Goal: Task Accomplishment & Management: Manage account settings

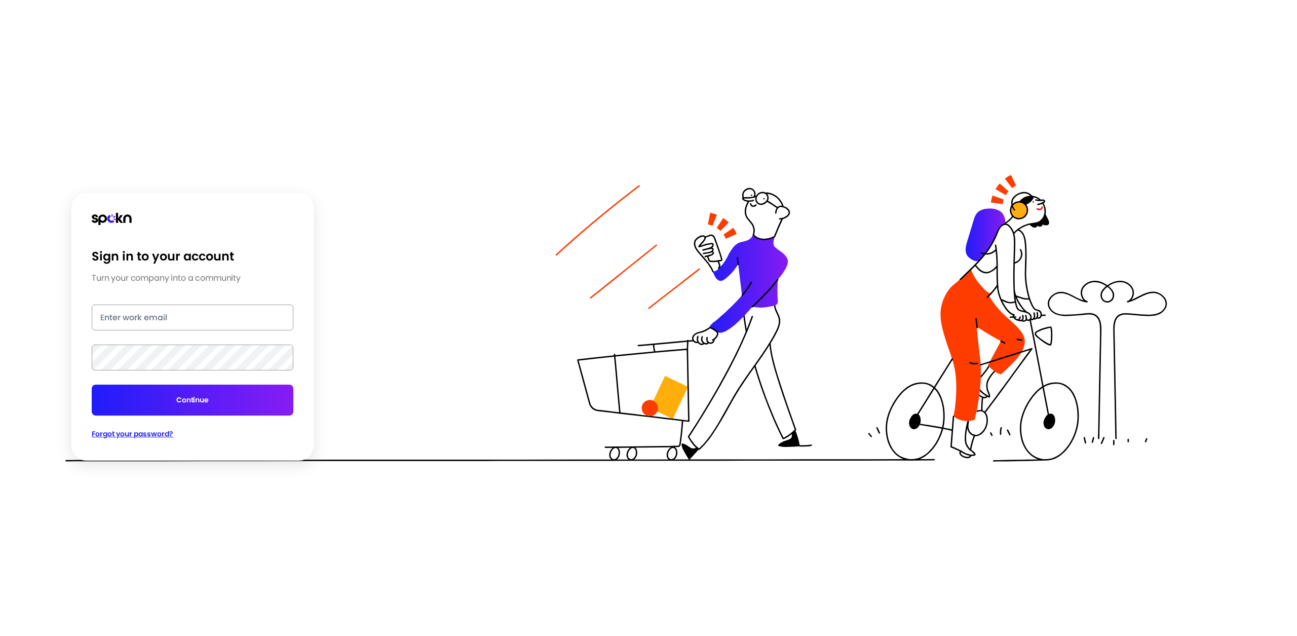
click at [211, 317] on input "email" at bounding box center [193, 318] width 202 height 26
click at [184, 297] on div "Sign in to your account Turn your company into a community ali@getspokn.com Con…" at bounding box center [193, 344] width 202 height 191
click at [178, 316] on input "ali@getspokn.com" at bounding box center [193, 318] width 202 height 26
drag, startPoint x: 184, startPoint y: 297, endPoint x: 181, endPoint y: 316, distance: 19.5
click at [181, 316] on input "ali@getspokn.com" at bounding box center [193, 318] width 202 height 26
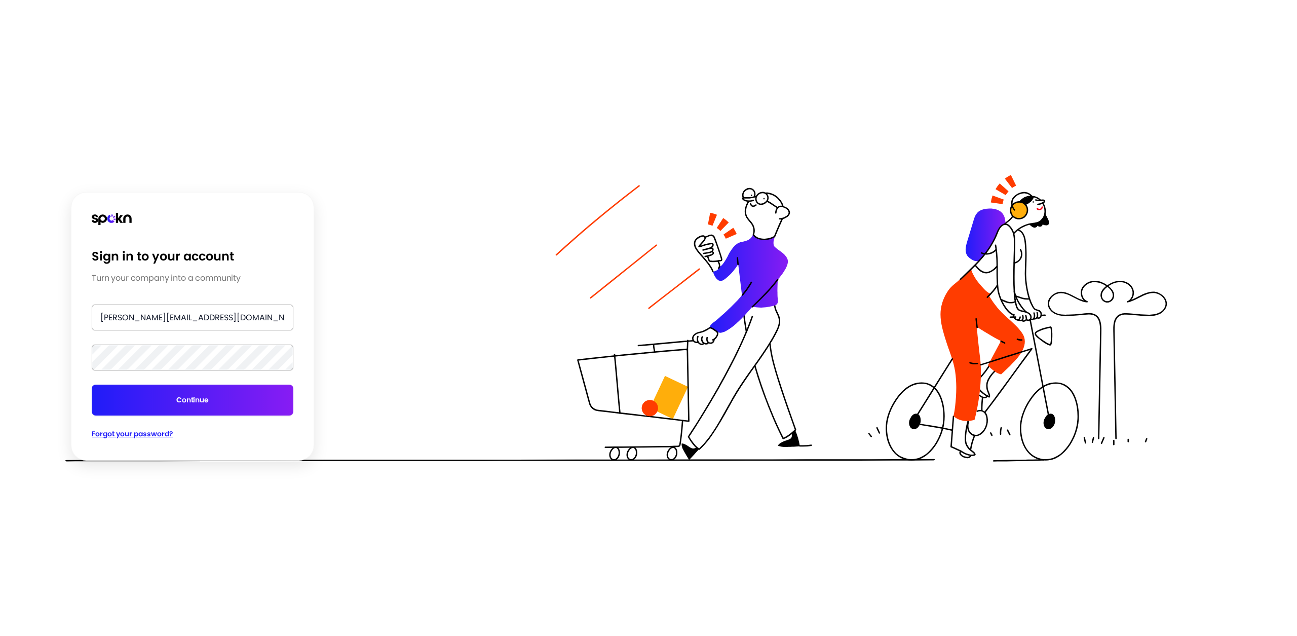
paste input "test"
type input "test@getspokn.com"
click at [92, 385] on button "Continue" at bounding box center [193, 400] width 202 height 31
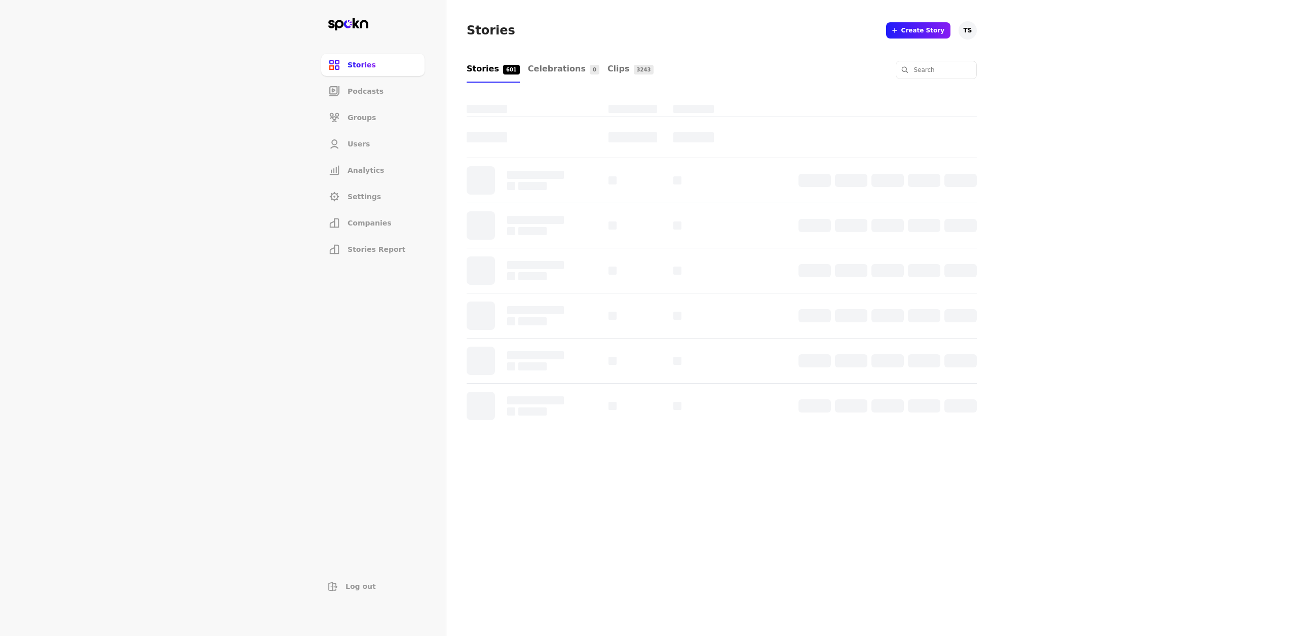
click at [367, 197] on span "Settings" at bounding box center [364, 197] width 33 height 10
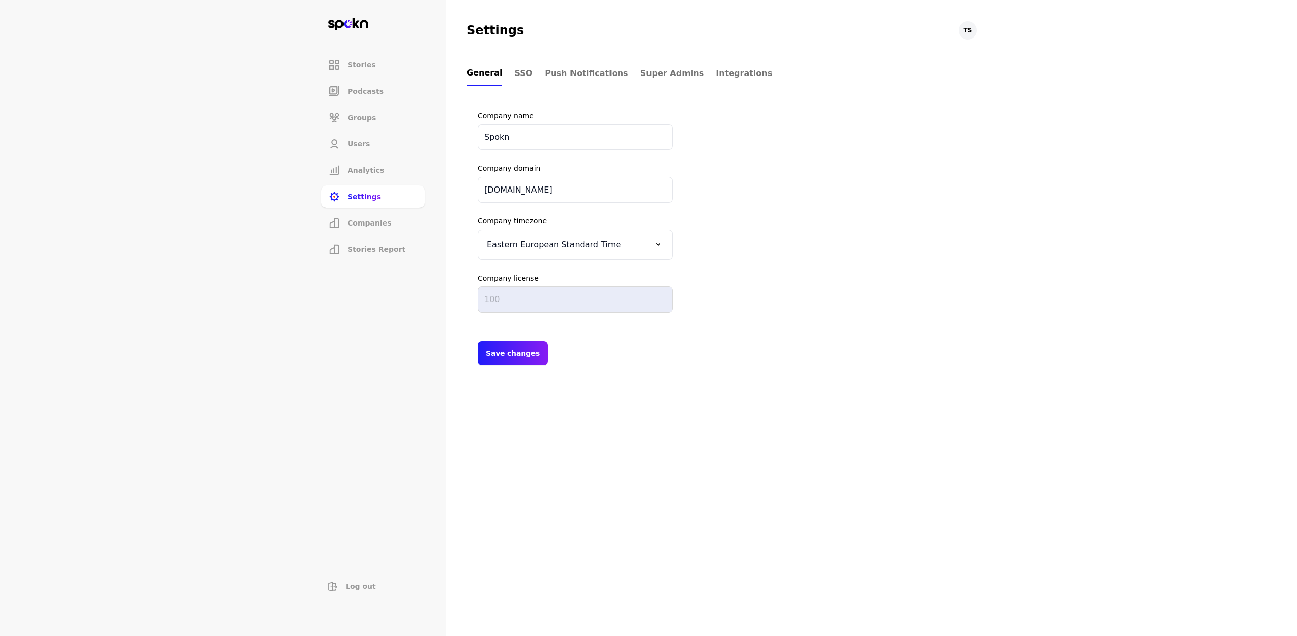
drag, startPoint x: 367, startPoint y: 197, endPoint x: 363, endPoint y: 220, distance: 24.1
click at [363, 220] on span "Companies" at bounding box center [370, 223] width 44 height 10
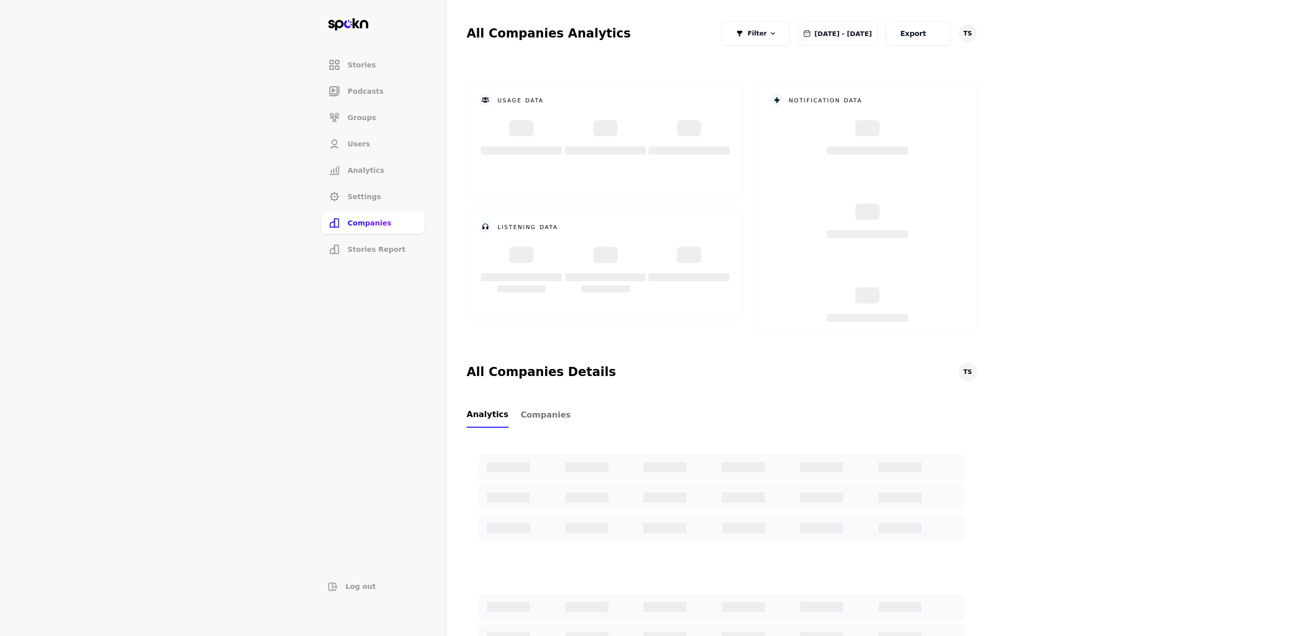
click at [370, 177] on li "Analytics" at bounding box center [372, 170] width 103 height 22
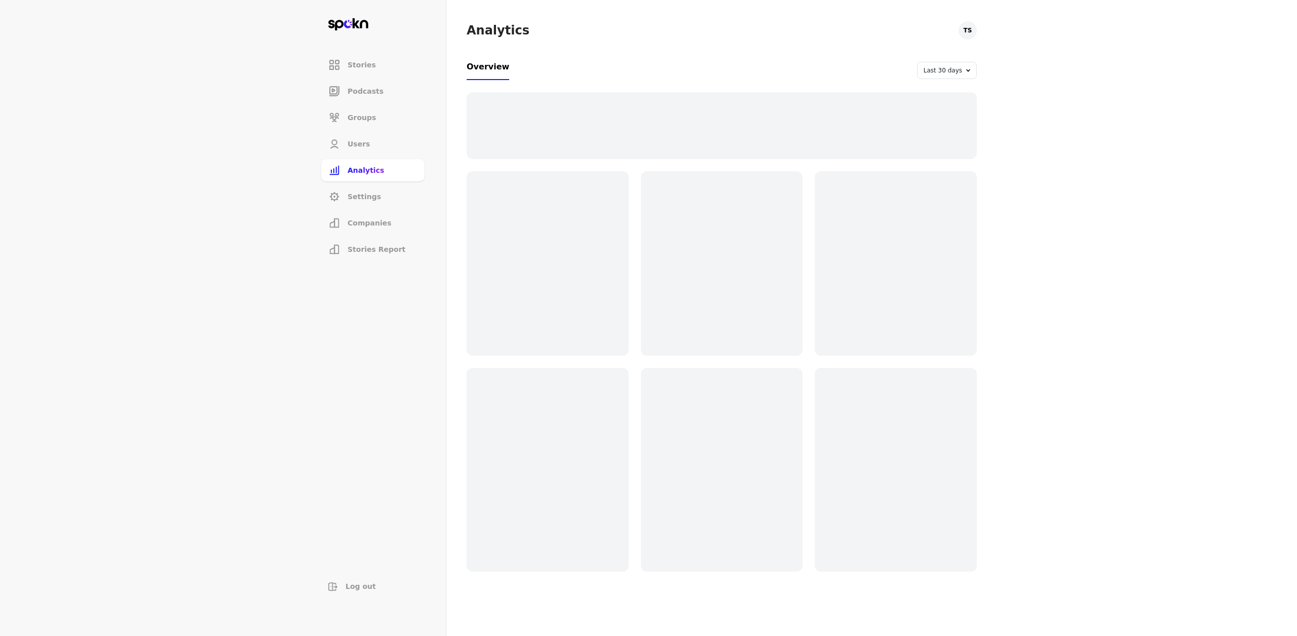
drag, startPoint x: 363, startPoint y: 220, endPoint x: 371, endPoint y: 153, distance: 67.9
click at [371, 153] on li "Users" at bounding box center [372, 144] width 103 height 22
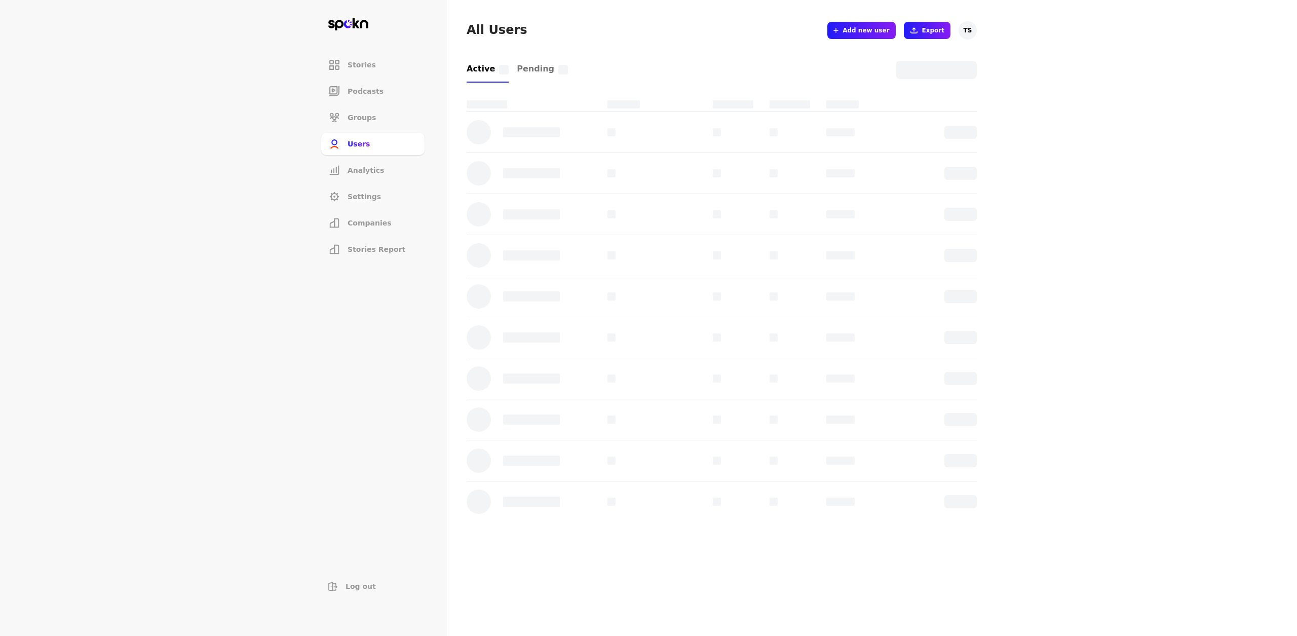
click at [850, 32] on button "Add new user" at bounding box center [861, 30] width 68 height 17
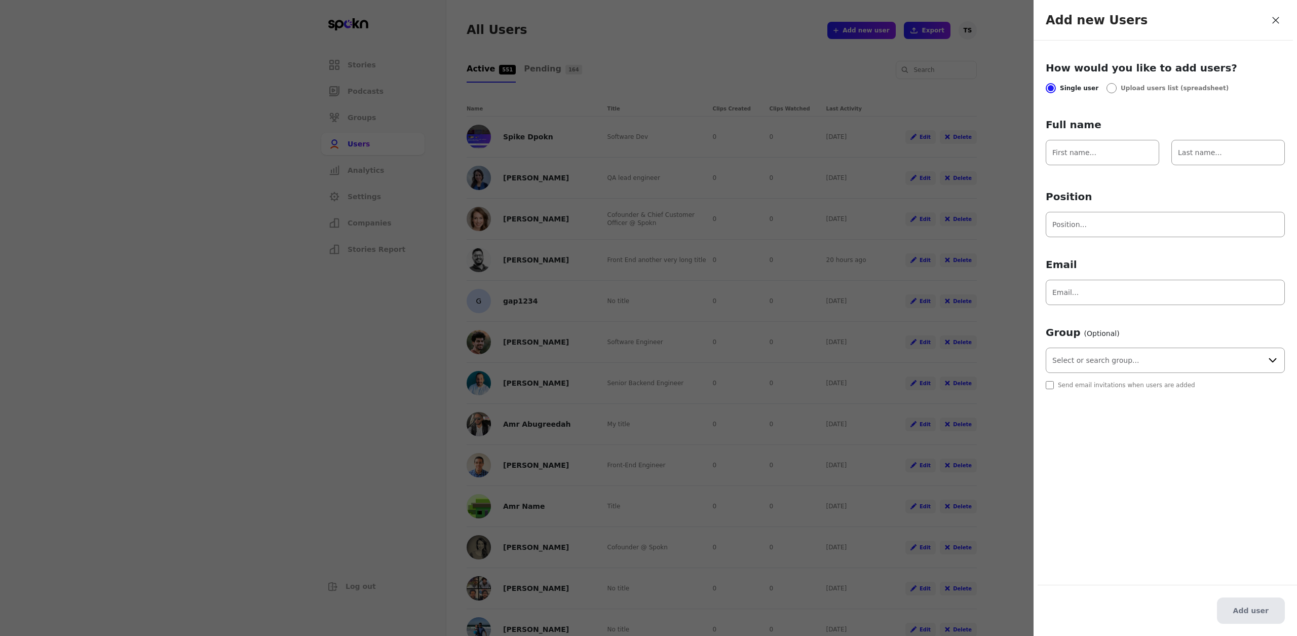
drag, startPoint x: 371, startPoint y: 153, endPoint x: 1142, endPoint y: 365, distance: 798.8
click at [1142, 365] on input "text" at bounding box center [1165, 360] width 239 height 25
drag, startPoint x: 1142, startPoint y: 365, endPoint x: 1154, endPoint y: 365, distance: 12.2
click at [1154, 365] on input "text" at bounding box center [1165, 360] width 239 height 25
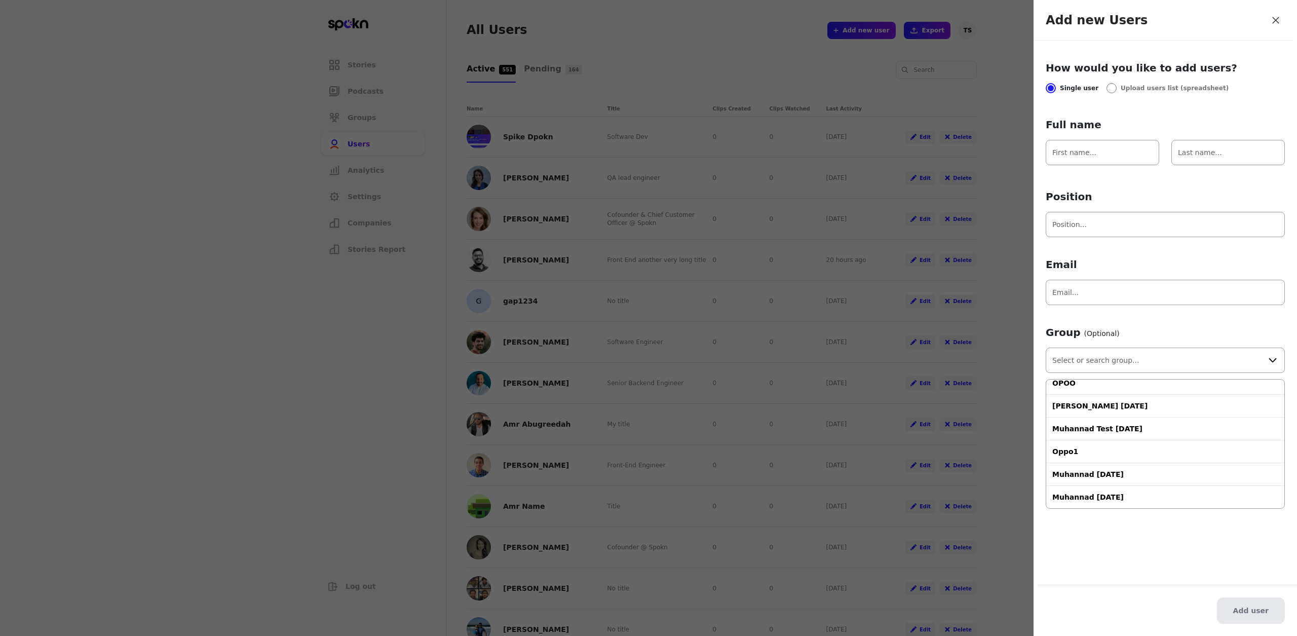
type input "Everyone"
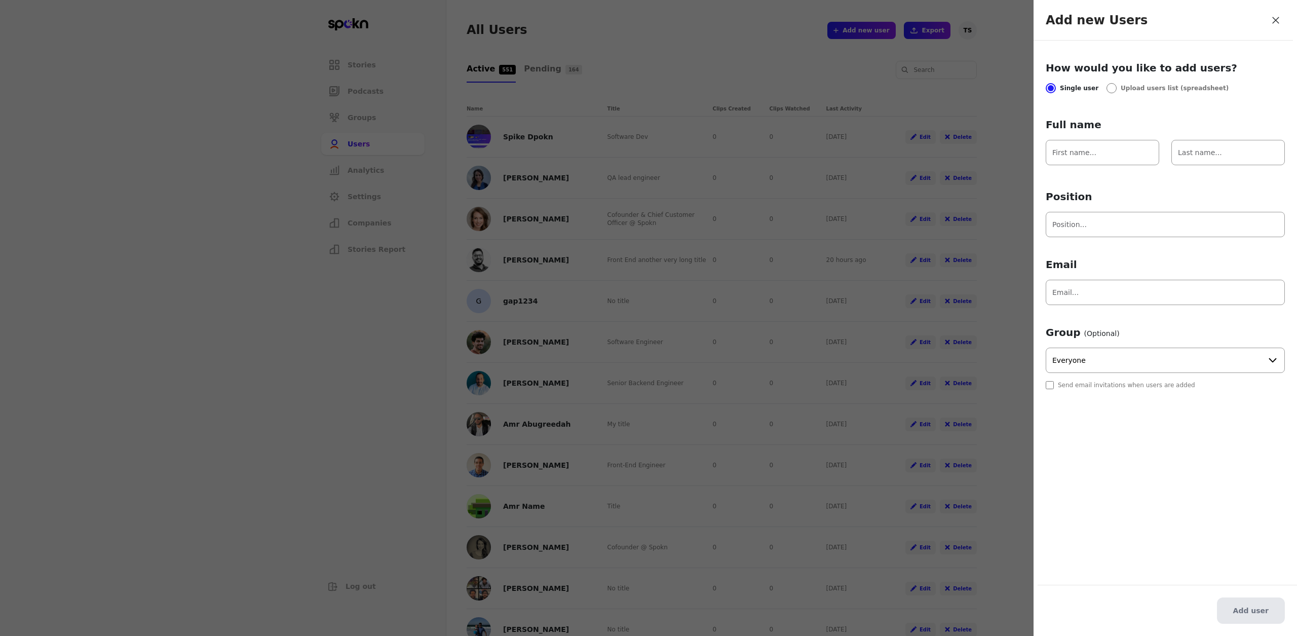
click at [896, 39] on div at bounding box center [648, 318] width 1297 height 636
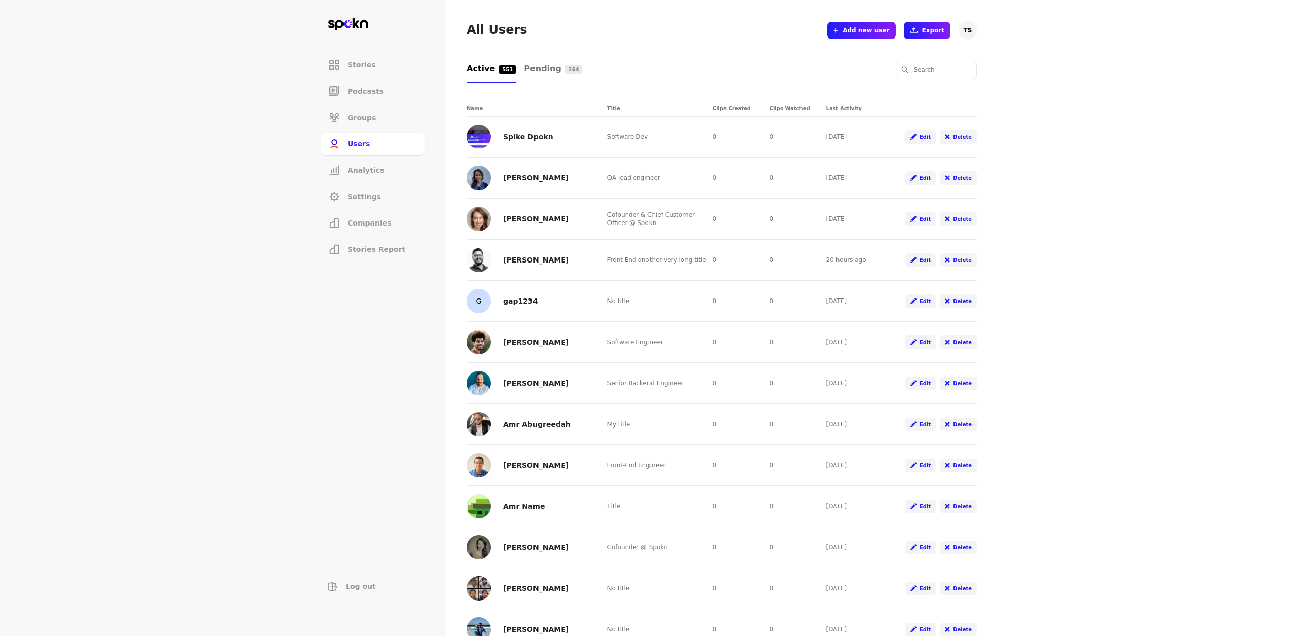
click at [873, 31] on span "Add new user" at bounding box center [866, 30] width 47 height 8
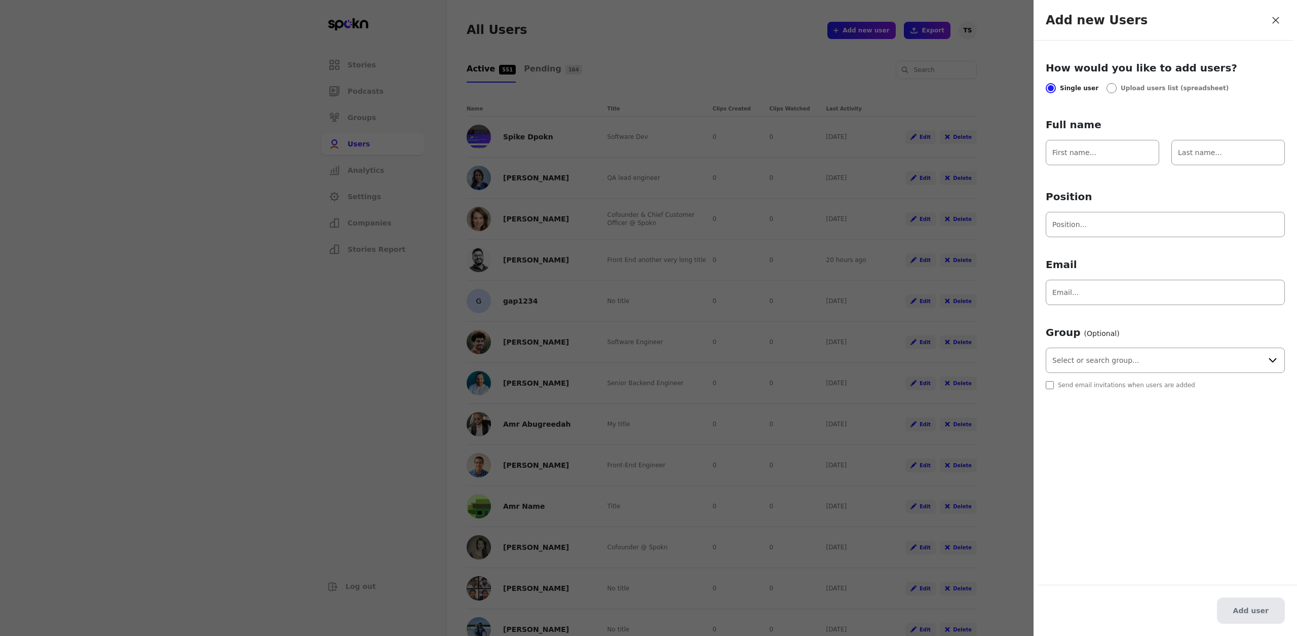
click at [861, 42] on div at bounding box center [648, 318] width 1297 height 636
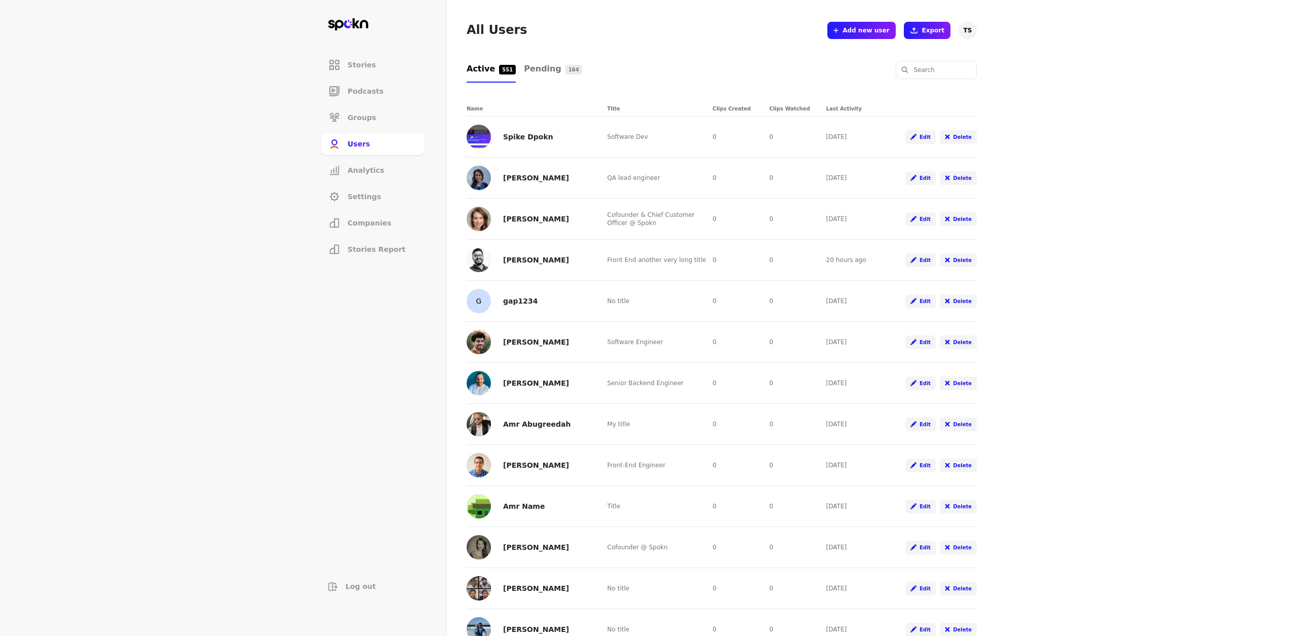
click at [848, 34] on button "Add new user" at bounding box center [861, 30] width 68 height 17
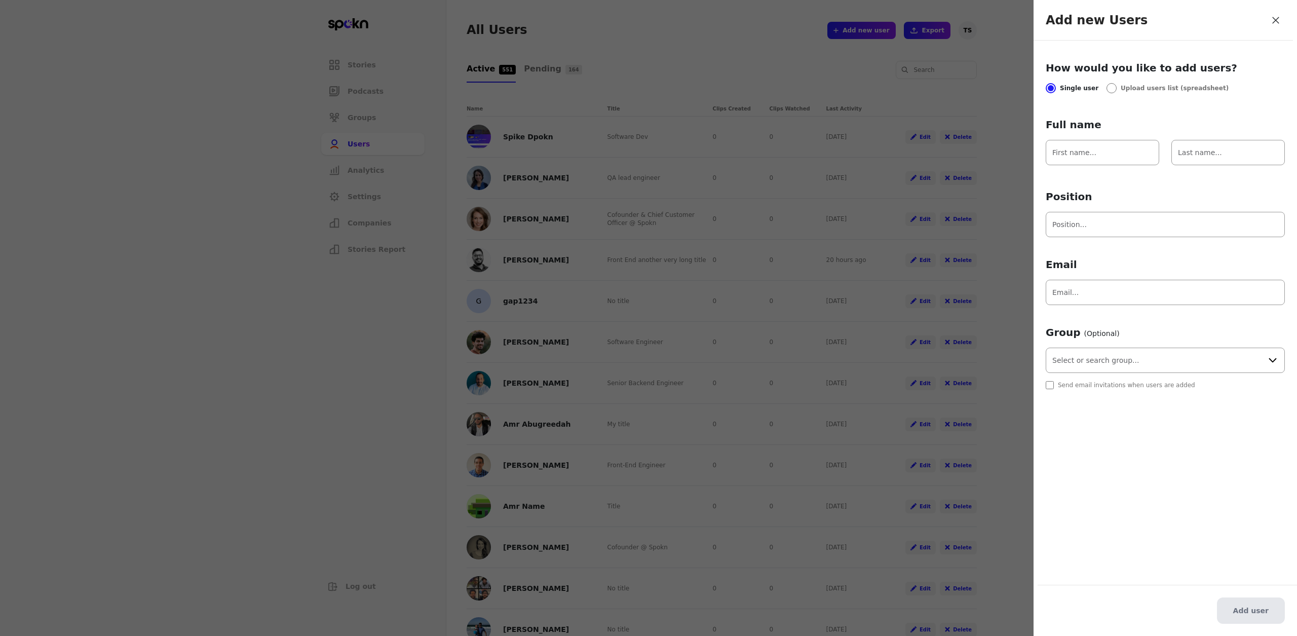
drag, startPoint x: 1072, startPoint y: 80, endPoint x: 810, endPoint y: 42, distance: 264.7
click at [810, 42] on div at bounding box center [648, 318] width 1297 height 636
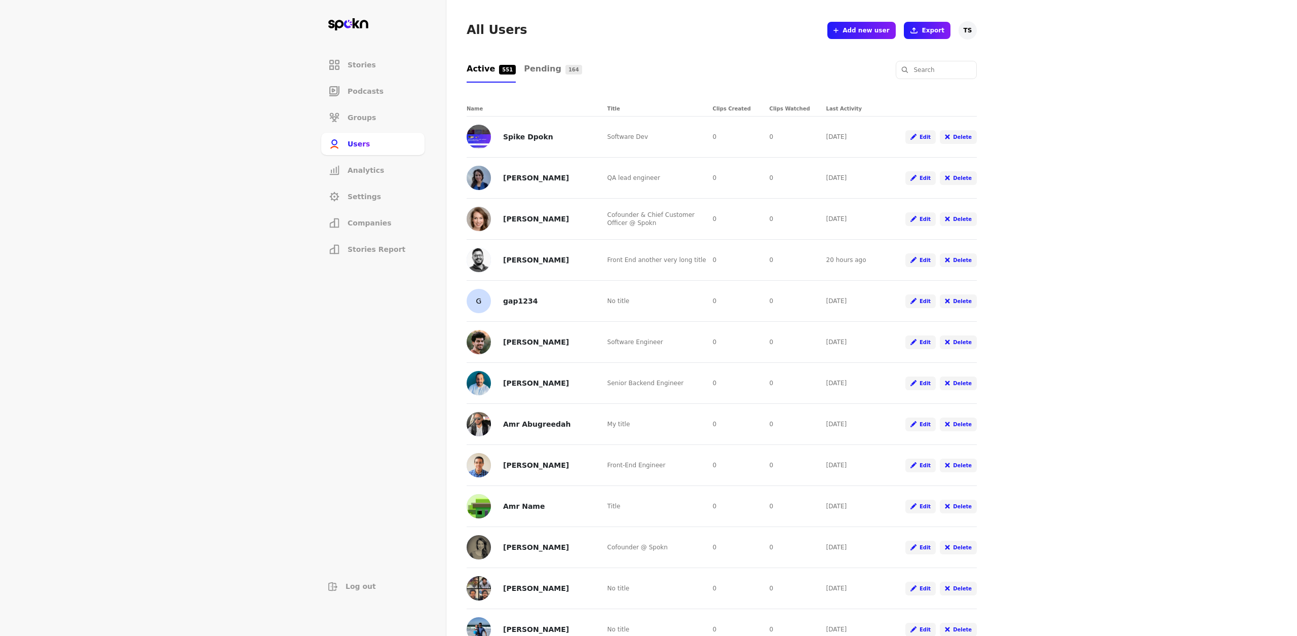
click at [373, 221] on span "Companies" at bounding box center [370, 223] width 44 height 10
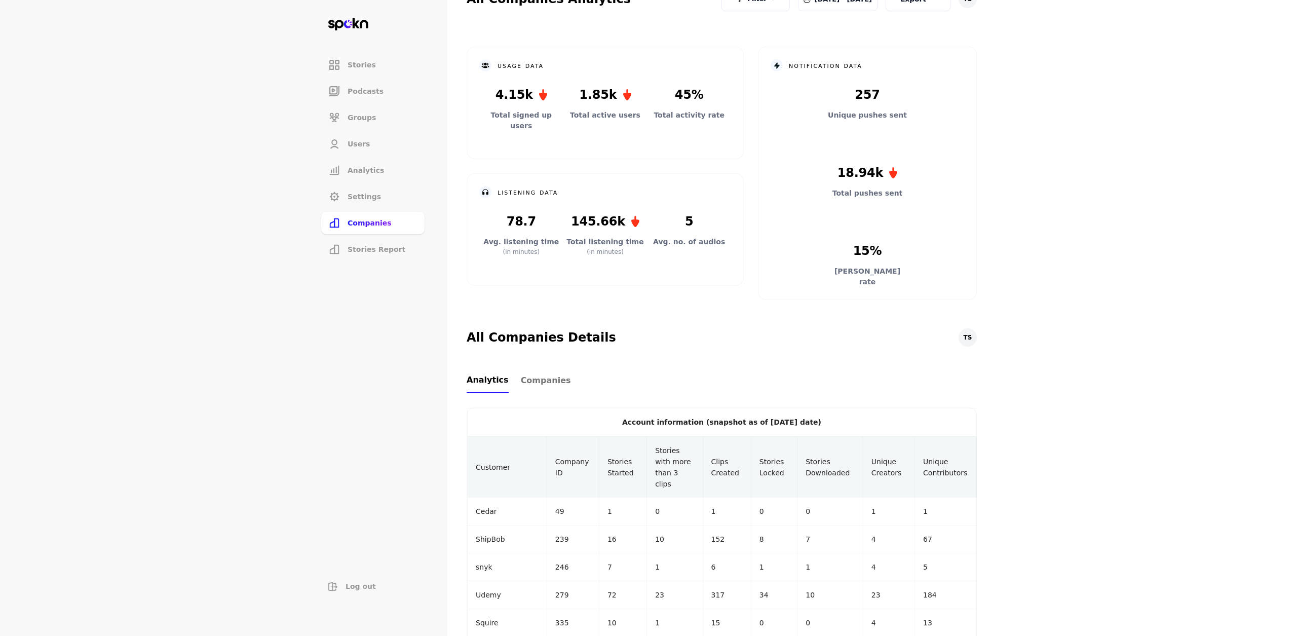
scroll to position [36, 0]
click at [552, 379] on span "Companies" at bounding box center [546, 378] width 50 height 12
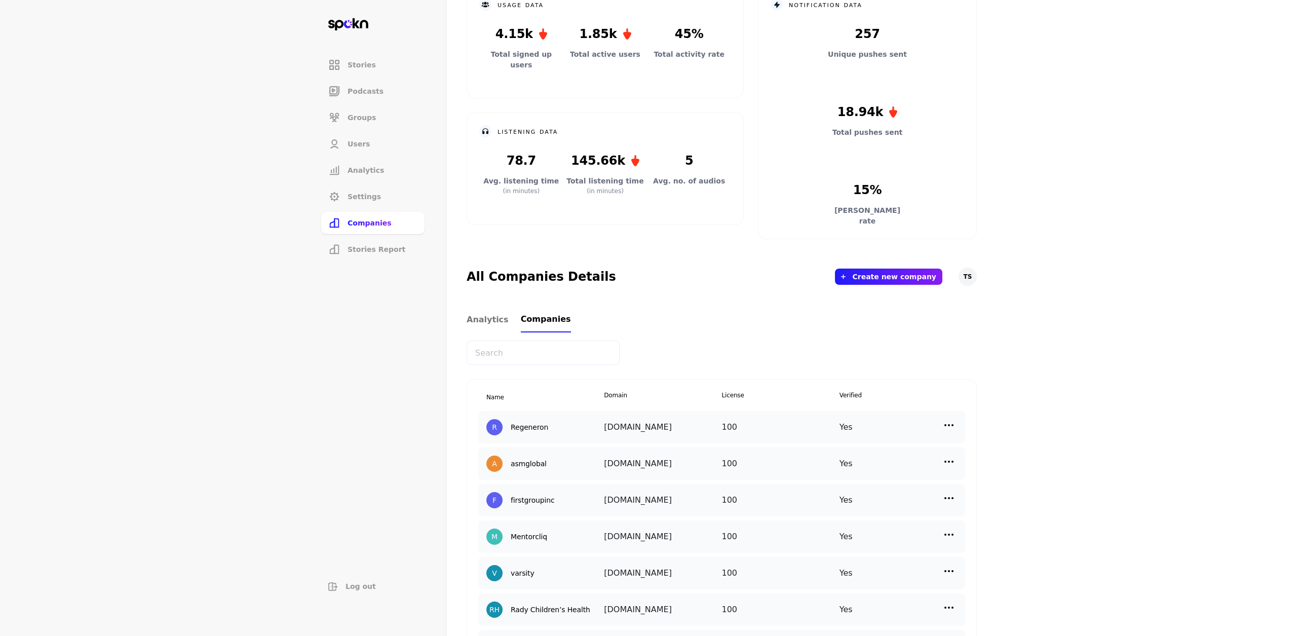
scroll to position [157, 0]
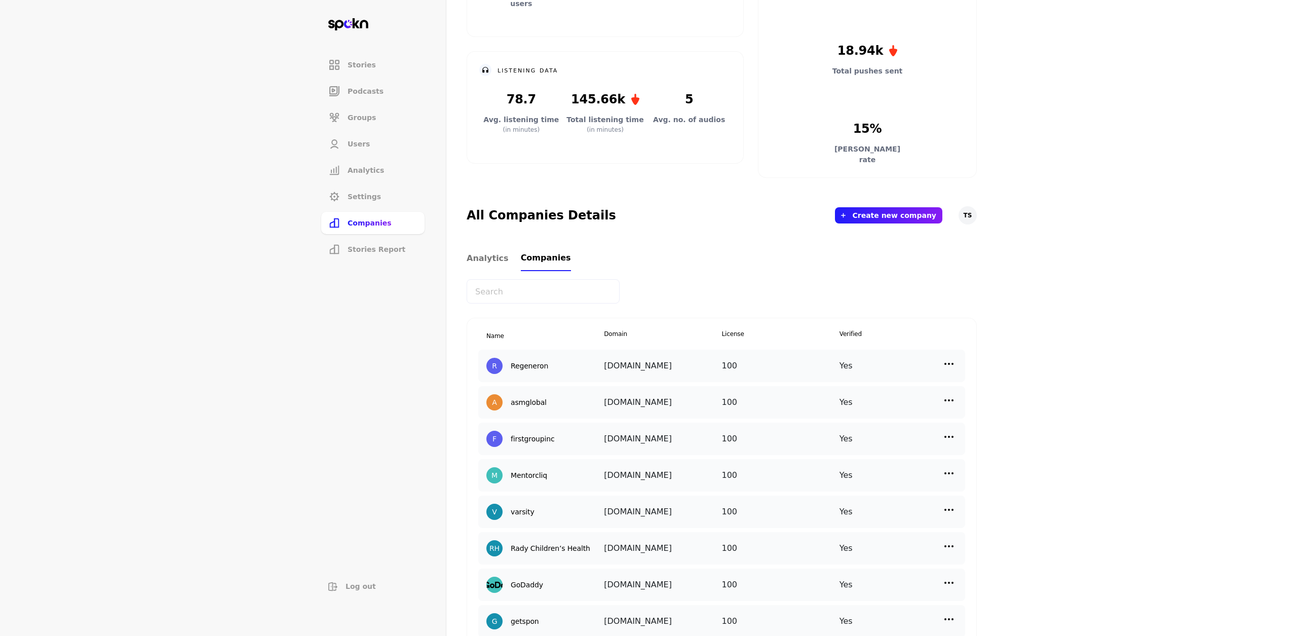
drag, startPoint x: 552, startPoint y: 379, endPoint x: 942, endPoint y: 509, distance: 410.8
click at [942, 509] on div "Yes" at bounding box center [899, 512] width 118 height 16
drag, startPoint x: 942, startPoint y: 509, endPoint x: 948, endPoint y: 509, distance: 6.1
click at [948, 509] on img at bounding box center [949, 510] width 12 height 12
drag, startPoint x: 948, startPoint y: 509, endPoint x: 861, endPoint y: 556, distance: 98.8
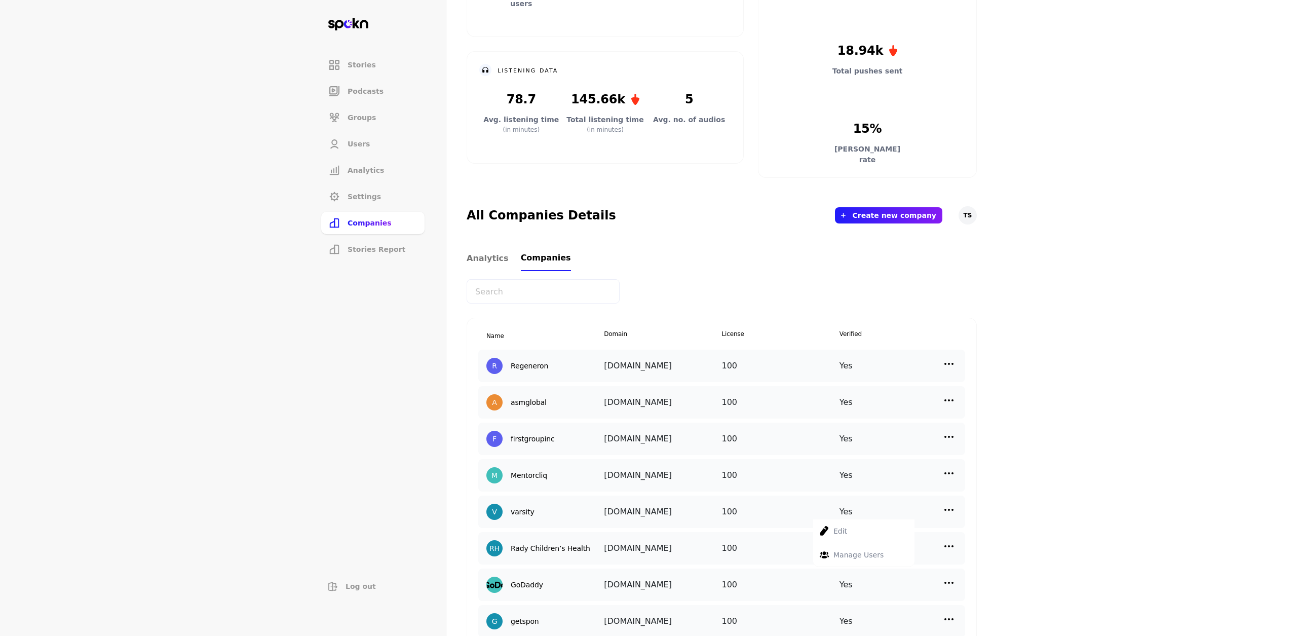
click at [861, 556] on p "Manage Users" at bounding box center [859, 554] width 50 height 11
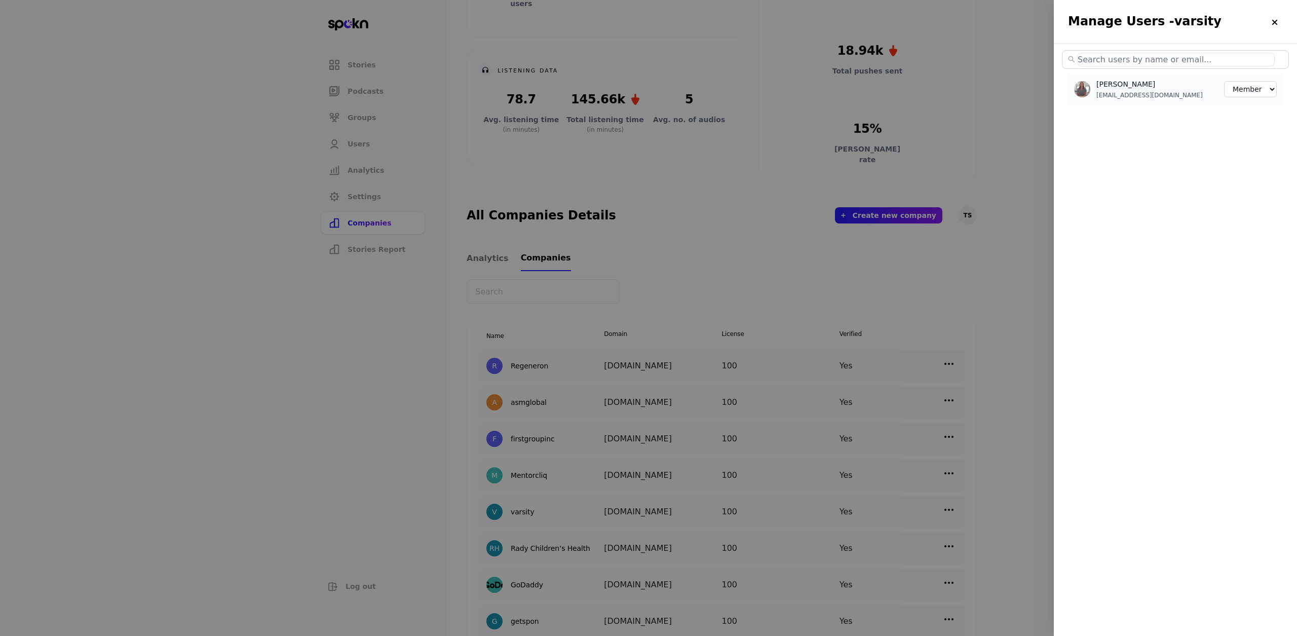
drag, startPoint x: 861, startPoint y: 556, endPoint x: 1170, endPoint y: 237, distance: 444.3
click at [1170, 237] on div "[PERSON_NAME] [PERSON_NAME][EMAIL_ADDRESS][DOMAIN_NAME] Member Creator Admin" at bounding box center [1175, 297] width 243 height 509
